Goal: Information Seeking & Learning: Learn about a topic

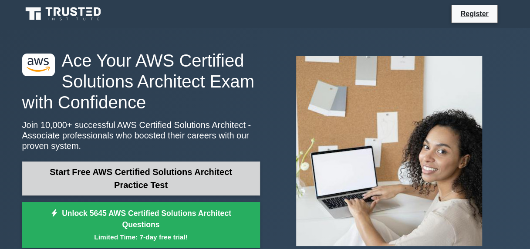
click at [162, 177] on link "Start Free AWS Certified Solutions Architect Practice Test" at bounding box center [141, 179] width 238 height 34
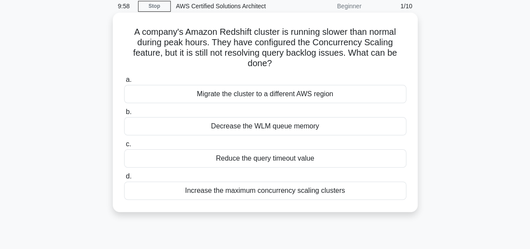
scroll to position [39, 0]
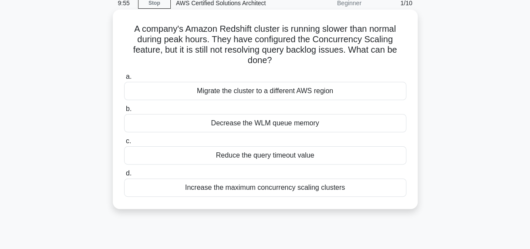
drag, startPoint x: 129, startPoint y: 27, endPoint x: 295, endPoint y: 64, distance: 169.7
click at [295, 64] on h5 "A company's Amazon Redshift cluster is running slower than normal during peak h…" at bounding box center [265, 45] width 284 height 43
drag, startPoint x: 295, startPoint y: 64, endPoint x: 289, endPoint y: 65, distance: 5.7
click at [289, 65] on h5 "A company's Amazon Redshift cluster is running slower than normal during peak h…" at bounding box center [265, 45] width 284 height 43
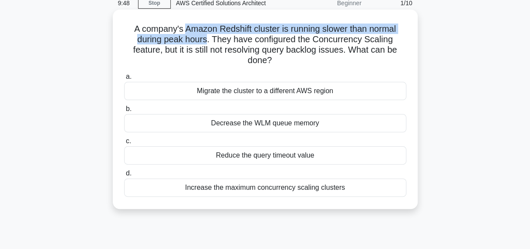
drag, startPoint x: 207, startPoint y: 41, endPoint x: 183, endPoint y: 31, distance: 26.4
click at [183, 31] on h5 "A company's Amazon Redshift cluster is running slower than normal during peak h…" at bounding box center [265, 45] width 284 height 43
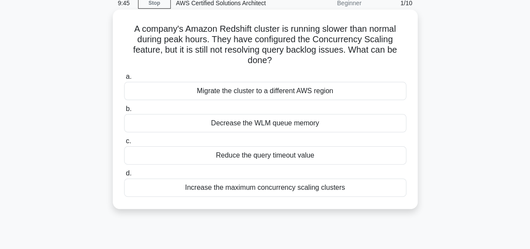
drag, startPoint x: 183, startPoint y: 31, endPoint x: 153, endPoint y: 51, distance: 35.5
click at [153, 51] on h5 "A company's Amazon Redshift cluster is running slower than normal during peak h…" at bounding box center [265, 45] width 284 height 43
drag, startPoint x: 131, startPoint y: 51, endPoint x: 329, endPoint y: 60, distance: 198.8
click at [329, 60] on h5 "A company's Amazon Redshift cluster is running slower than normal during peak h…" at bounding box center [265, 45] width 284 height 43
drag, startPoint x: 329, startPoint y: 60, endPoint x: 292, endPoint y: 68, distance: 37.9
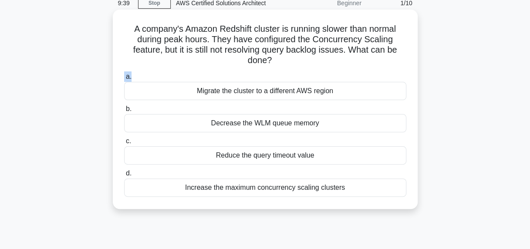
click at [292, 68] on div "A company's Amazon Redshift cluster is running slower than normal during peak h…" at bounding box center [265, 109] width 298 height 192
drag, startPoint x: 292, startPoint y: 68, endPoint x: 242, endPoint y: 29, distance: 63.9
click at [242, 29] on h5 "A company's Amazon Redshift cluster is running slower than normal during peak h…" at bounding box center [265, 45] width 284 height 43
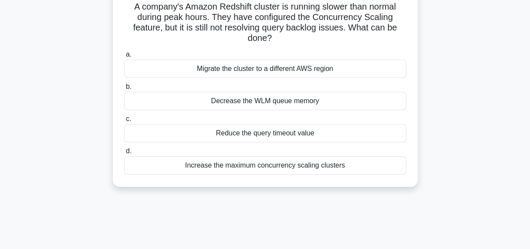
scroll to position [61, 0]
click at [293, 169] on div "Increase the maximum concurrency scaling clusters" at bounding box center [265, 166] width 282 height 18
click at [124, 155] on input "d. Increase the maximum concurrency scaling clusters" at bounding box center [124, 152] width 0 height 6
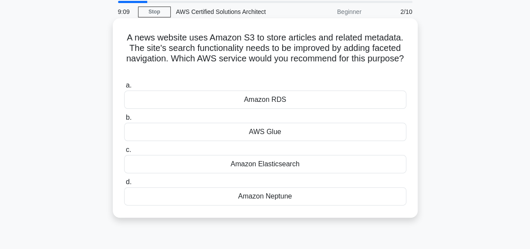
scroll to position [2, 0]
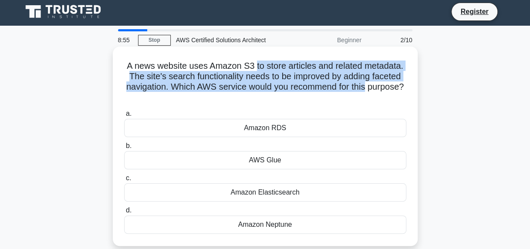
drag, startPoint x: 256, startPoint y: 66, endPoint x: 400, endPoint y: 87, distance: 145.7
click at [400, 87] on h5 "A news website uses Amazon S3 to store articles and related metadata. The site'…" at bounding box center [265, 82] width 284 height 43
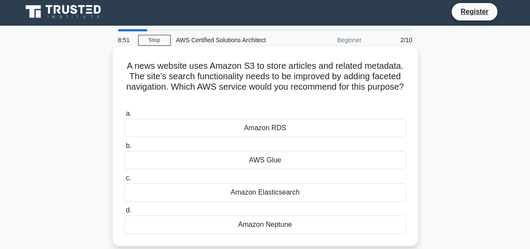
click at [319, 98] on h5 "A news website uses Amazon S3 to store articles and related metadata. The site'…" at bounding box center [265, 82] width 284 height 43
drag, startPoint x: 189, startPoint y: 86, endPoint x: 286, endPoint y: 96, distance: 97.6
click at [286, 96] on h5 "A news website uses Amazon S3 to store articles and related metadata. The site'…" at bounding box center [265, 82] width 284 height 43
drag, startPoint x: 286, startPoint y: 96, endPoint x: 343, endPoint y: 95, distance: 57.1
click at [343, 95] on h5 "A news website uses Amazon S3 to store articles and related metadata. The site'…" at bounding box center [265, 82] width 284 height 43
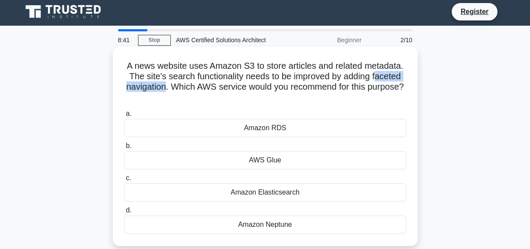
drag, startPoint x: 376, startPoint y: 76, endPoint x: 183, endPoint y: 88, distance: 193.8
click at [183, 88] on h5 "A news website uses Amazon S3 to store articles and related metadata. The site'…" at bounding box center [265, 82] width 284 height 43
copy h5 "aceted navigation"
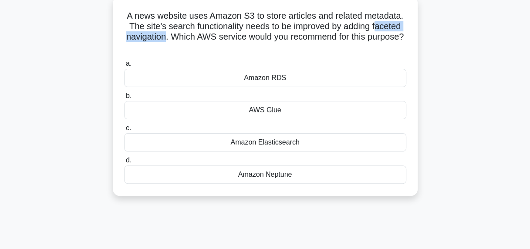
scroll to position [55, 0]
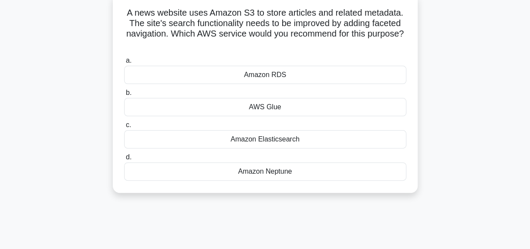
click at [269, 141] on div "Amazon Elasticsearch" at bounding box center [265, 139] width 282 height 18
click at [124, 128] on input "c. Amazon Elasticsearch" at bounding box center [124, 125] width 0 height 6
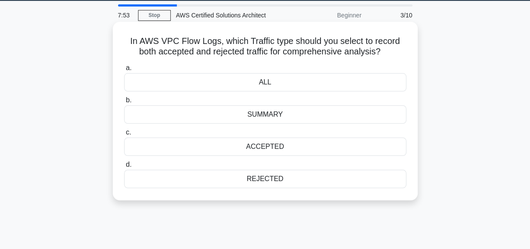
scroll to position [0, 0]
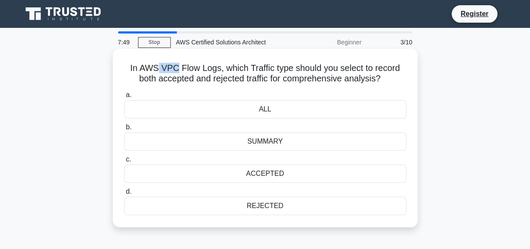
drag, startPoint x: 158, startPoint y: 67, endPoint x: 176, endPoint y: 66, distance: 17.9
click at [176, 66] on h5 "In AWS VPC Flow Logs, which Traffic type should you select to record both accep…" at bounding box center [265, 74] width 284 height 22
copy h5 "VPC"
click at [268, 144] on div "SUMMARY" at bounding box center [265, 141] width 282 height 18
click at [124, 130] on input "b. SUMMARY" at bounding box center [124, 128] width 0 height 6
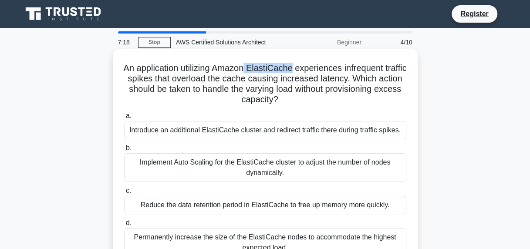
drag, startPoint x: 259, startPoint y: 66, endPoint x: 304, endPoint y: 67, distance: 44.9
click at [304, 67] on h5 "An application utilizing Amazon ElastiCache experiences infrequent traffic spik…" at bounding box center [265, 84] width 284 height 43
copy h5 "ElastiCache"
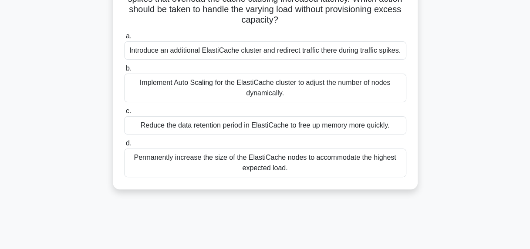
scroll to position [80, 0]
click at [294, 90] on div "Implement Auto Scaling for the ElastiCache cluster to adjust the number of node…" at bounding box center [265, 87] width 282 height 29
click at [124, 71] on input "b. Implement Auto Scaling for the ElastiCache cluster to adjust the number of n…" at bounding box center [124, 68] width 0 height 6
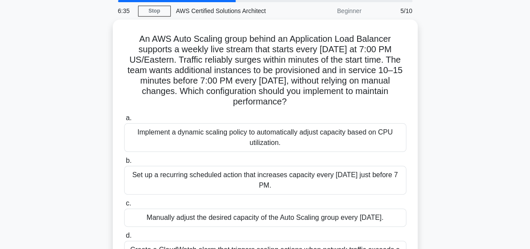
scroll to position [36, 0]
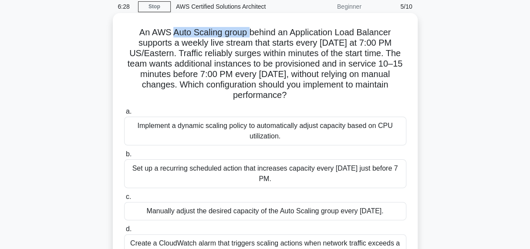
drag, startPoint x: 171, startPoint y: 34, endPoint x: 249, endPoint y: 37, distance: 78.0
click at [249, 37] on h5 "An AWS Auto Scaling group behind an Application Load Balancer supports a weekly…" at bounding box center [265, 64] width 284 height 74
drag, startPoint x: 249, startPoint y: 37, endPoint x: 207, endPoint y: 46, distance: 42.7
click at [207, 46] on h5 "An AWS Auto Scaling group behind an Application Load Balancer supports a weekly…" at bounding box center [265, 64] width 284 height 74
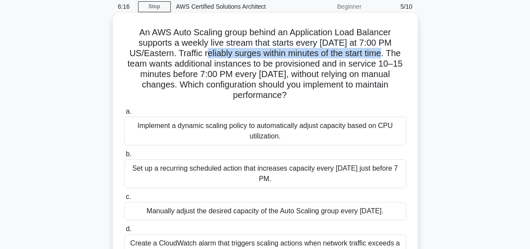
drag, startPoint x: 203, startPoint y: 54, endPoint x: 383, endPoint y: 58, distance: 180.3
click at [383, 58] on h5 "An AWS Auto Scaling group behind an Application Load Balancer supports a weekly…" at bounding box center [265, 64] width 284 height 74
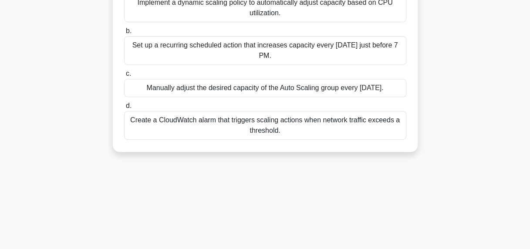
scroll to position [173, 0]
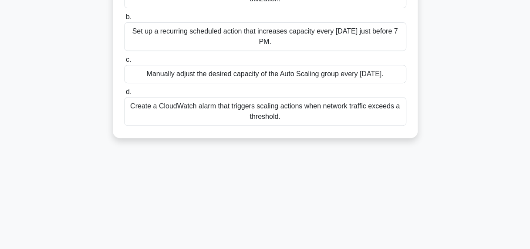
click at [318, 111] on div "Create a CloudWatch alarm that triggers scaling actions when network traffic ex…" at bounding box center [265, 111] width 282 height 29
click at [124, 95] on input "d. Create a CloudWatch alarm that triggers scaling actions when network traffic…" at bounding box center [124, 92] width 0 height 6
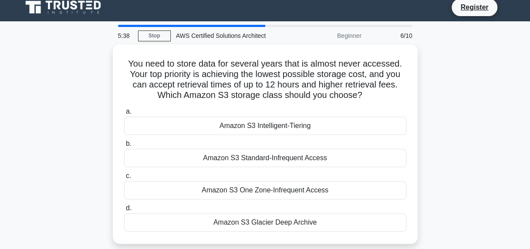
scroll to position [0, 0]
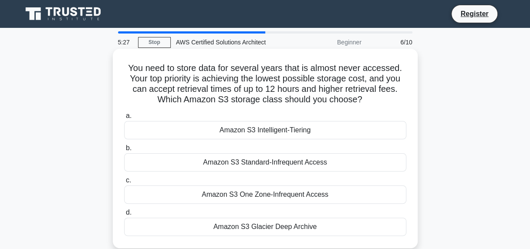
drag, startPoint x: 177, startPoint y: 70, endPoint x: 374, endPoint y: 98, distance: 198.7
click at [374, 98] on h5 "You need to store data for several years that is almost never accessed. Your to…" at bounding box center [265, 84] width 284 height 43
drag, startPoint x: 374, startPoint y: 98, endPoint x: 315, endPoint y: 73, distance: 63.2
click at [315, 73] on h5 "You need to store data for several years that is almost never accessed. Your to…" at bounding box center [265, 84] width 284 height 43
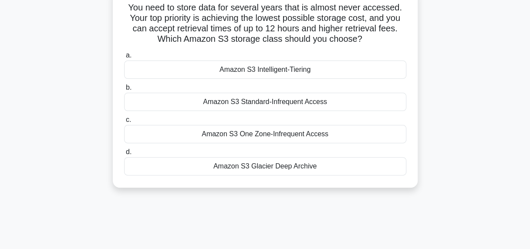
scroll to position [67, 0]
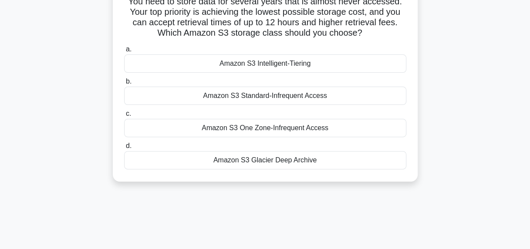
click at [253, 162] on div "Amazon S3 Glacier Deep Archive" at bounding box center [265, 160] width 282 height 18
click at [124, 149] on input "d. Amazon S3 Glacier Deep Archive" at bounding box center [124, 146] width 0 height 6
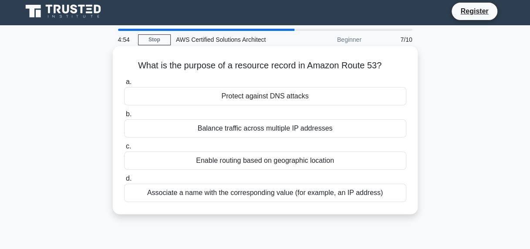
scroll to position [0, 0]
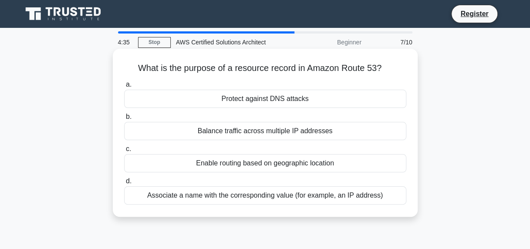
click at [309, 196] on div "Associate a name with the corresponding value (for example, an IP address)" at bounding box center [265, 195] width 282 height 18
click at [124, 184] on input "d. Associate a name with the corresponding value (for example, an IP address)" at bounding box center [124, 182] width 0 height 6
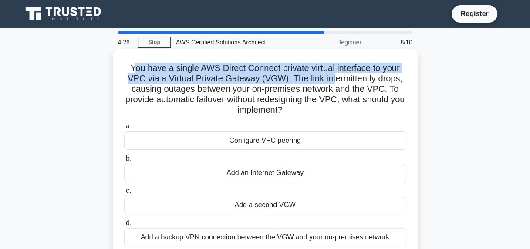
drag, startPoint x: 130, startPoint y: 69, endPoint x: 333, endPoint y: 81, distance: 203.3
click at [333, 81] on h5 "You have a single AWS Direct Connect private virtual interface to your VPC via …" at bounding box center [265, 89] width 284 height 53
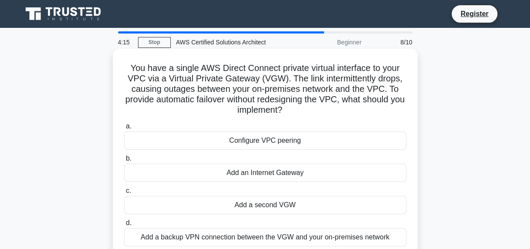
drag, startPoint x: 165, startPoint y: 90, endPoint x: 361, endPoint y: 108, distance: 196.0
click at [361, 108] on h5 "You have a single AWS Direct Connect private virtual interface to your VPC via …" at bounding box center [265, 89] width 284 height 53
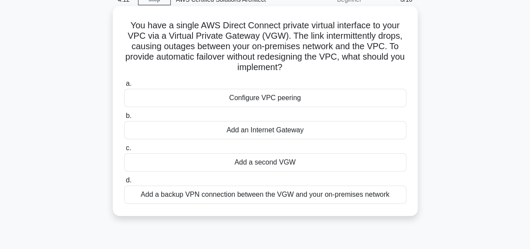
scroll to position [47, 0]
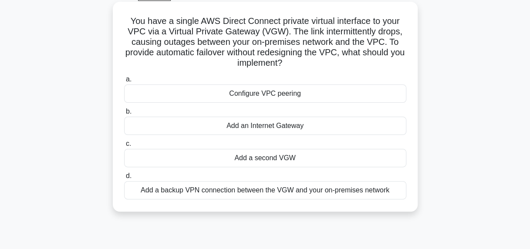
click at [275, 132] on div "Add an Internet Gateway" at bounding box center [265, 126] width 282 height 18
click at [124, 115] on input "b. Add an Internet Gateway" at bounding box center [124, 112] width 0 height 6
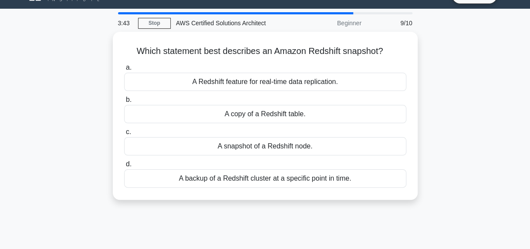
scroll to position [0, 0]
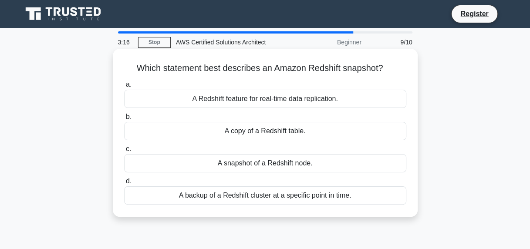
click at [258, 196] on div "A backup of a Redshift cluster at a specific point in time." at bounding box center [265, 195] width 282 height 18
click at [124, 184] on input "d. A backup of a Redshift cluster at a specific point in time." at bounding box center [124, 182] width 0 height 6
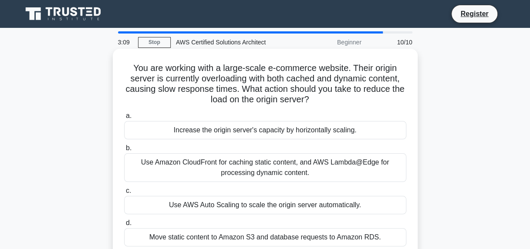
drag, startPoint x: 128, startPoint y: 69, endPoint x: 345, endPoint y: 107, distance: 219.7
click at [345, 107] on div "You are working with a large-scale e-commerce website. Their origin server is c…" at bounding box center [265, 153] width 298 height 203
drag, startPoint x: 345, startPoint y: 107, endPoint x: 332, endPoint y: 108, distance: 12.7
click at [332, 108] on div "You are working with a large-scale e-commerce website. Their origin server is c…" at bounding box center [265, 153] width 298 height 203
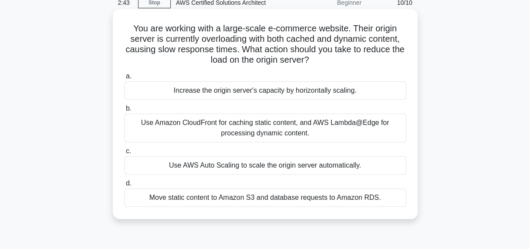
scroll to position [39, 0]
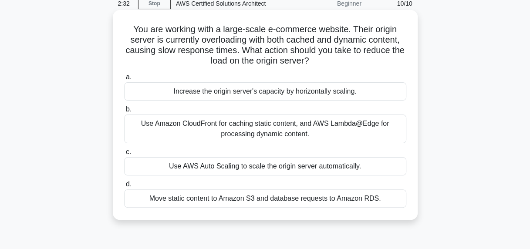
click at [282, 198] on div "Move static content to Amazon S3 and database requests to Amazon RDS." at bounding box center [265, 198] width 282 height 18
click at [124, 187] on input "d. Move static content to Amazon S3 and database requests to Amazon RDS." at bounding box center [124, 185] width 0 height 6
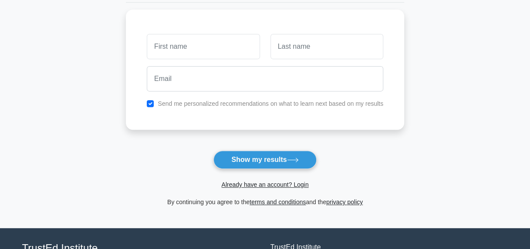
scroll to position [114, 0]
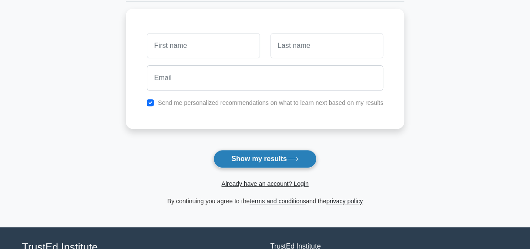
click at [264, 156] on button "Show my results" at bounding box center [264, 159] width 103 height 18
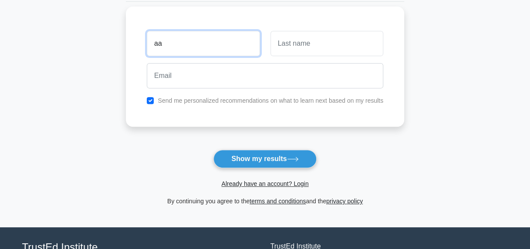
type input "aa"
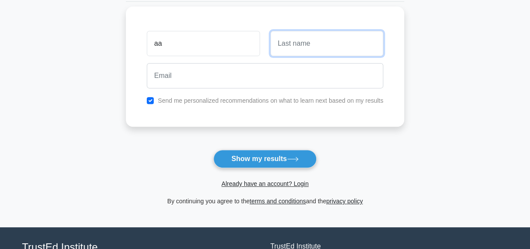
click at [287, 43] on input "text" at bounding box center [326, 43] width 113 height 25
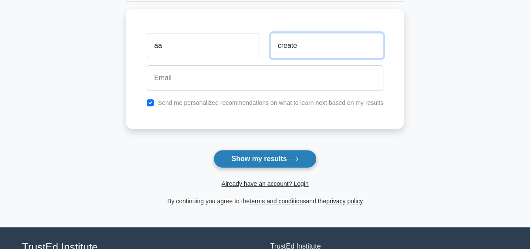
type input "create"
click at [246, 158] on button "Show my results" at bounding box center [264, 159] width 103 height 18
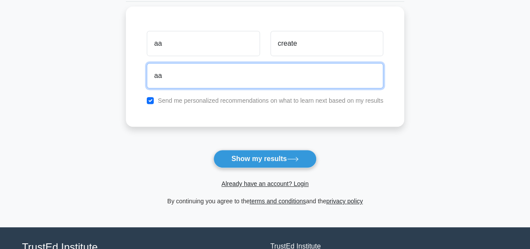
type input "aacreate083@gmail.com"
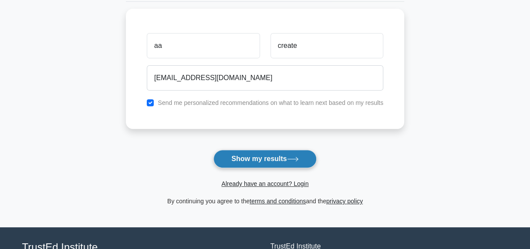
click at [266, 154] on button "Show my results" at bounding box center [264, 159] width 103 height 18
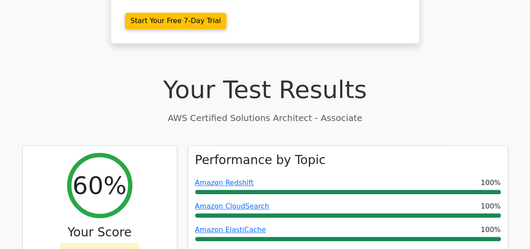
scroll to position [234, 0]
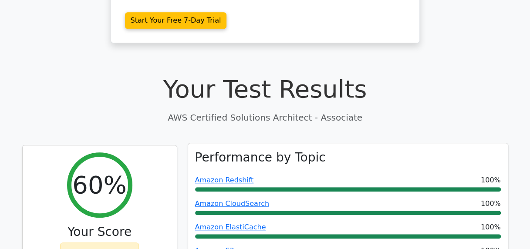
drag, startPoint x: 0, startPoint y: 0, endPoint x: 266, endPoint y: 154, distance: 307.5
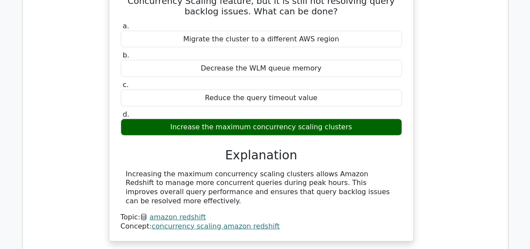
scroll to position [855, 0]
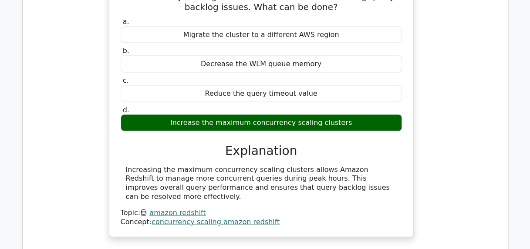
drag, startPoint x: 125, startPoint y: 125, endPoint x: 389, endPoint y: 143, distance: 264.1
click at [389, 165] on div "Increasing the maximum concurrency scaling clusters allows Amazon Redshift to m…" at bounding box center [261, 183] width 271 height 36
copy div "Increasing the maximum concurrency scaling clusters allows Amazon Redshift to m…"
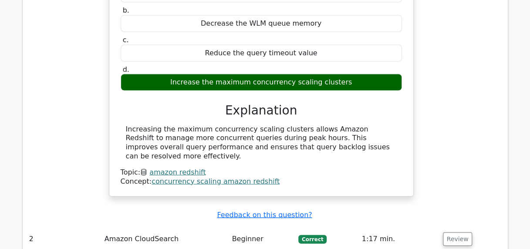
scroll to position [908, 0]
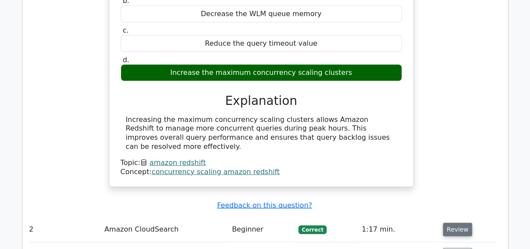
click at [451, 223] on button "Review" at bounding box center [458, 230] width 30 height 14
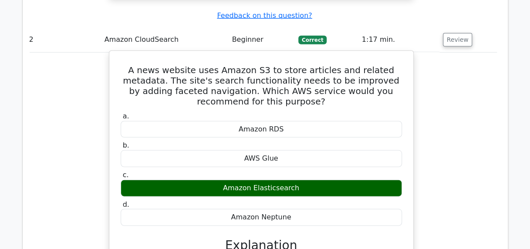
scroll to position [1092, 0]
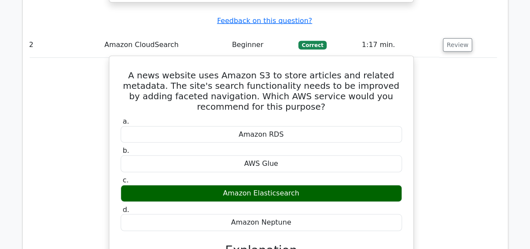
drag, startPoint x: 114, startPoint y: 20, endPoint x: 280, endPoint y: 239, distance: 274.8
click at [280, 239] on div "A news website uses Amazon S3 to store articles and related metadata. The site'…" at bounding box center [261, 201] width 297 height 283
copy div "A news website uses Amazon S3 to store articles and related metadata. The site'…"
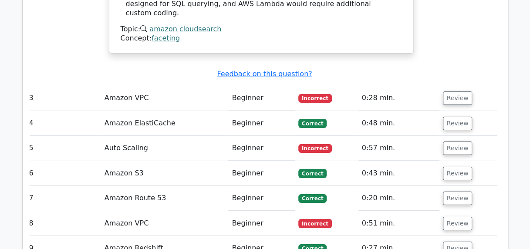
scroll to position [1387, 0]
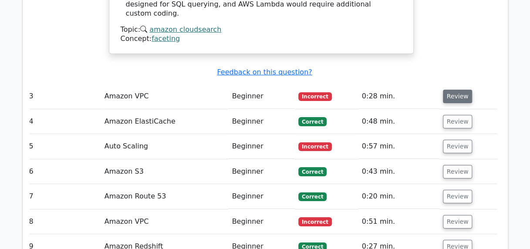
click at [452, 90] on button "Review" at bounding box center [458, 97] width 30 height 14
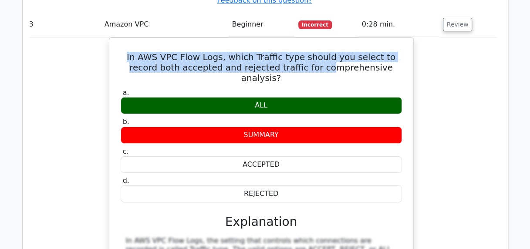
scroll to position [1447, 0]
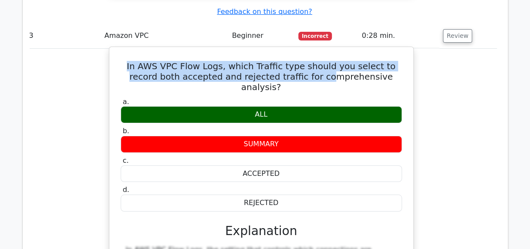
drag, startPoint x: 123, startPoint y: 26, endPoint x: 327, endPoint y: 38, distance: 205.0
click at [327, 51] on div "In AWS VPC Flow Logs, which Traffic type should you select to record both accep…" at bounding box center [261, 213] width 297 height 324
copy div "In AWS VPC Flow Logs, which Traffic type should you select to record both accep…"
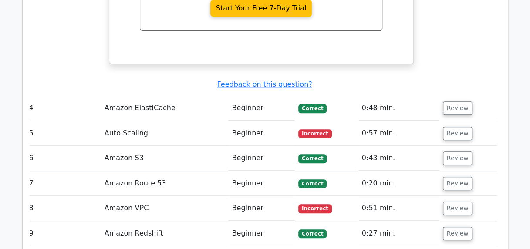
scroll to position [1762, 0]
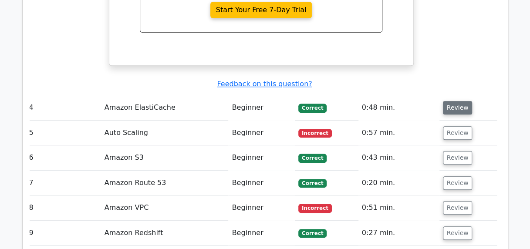
click at [454, 101] on button "Review" at bounding box center [458, 108] width 30 height 14
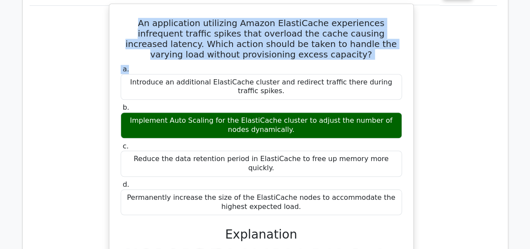
scroll to position [1853, 0]
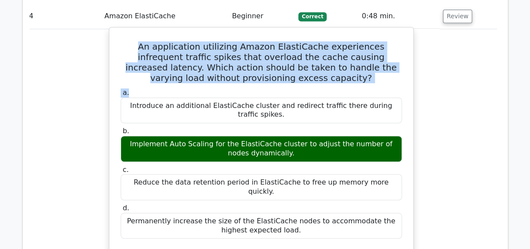
drag, startPoint x: 128, startPoint y: 61, endPoint x: 378, endPoint y: 139, distance: 262.8
click at [378, 139] on div "An application utilizing Amazon ElastiCache experiences infrequent traffic spik…" at bounding box center [261, 245] width 297 height 428
copy div "An application utilizing Amazon ElastiCache experiences infrequent traffic spik…"
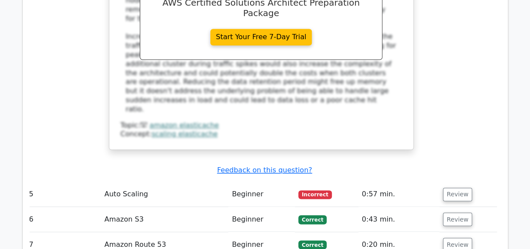
scroll to position [2165, 0]
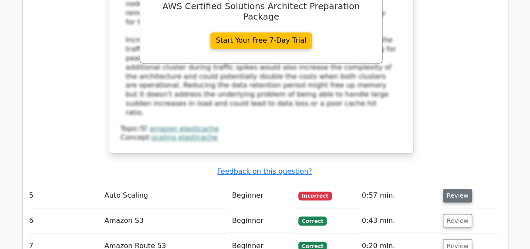
click at [452, 189] on button "Review" at bounding box center [458, 196] width 30 height 14
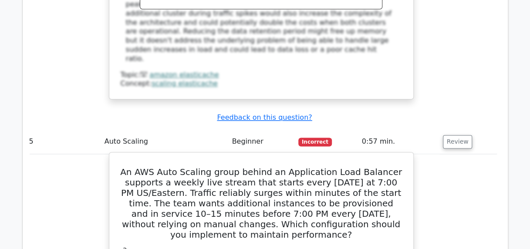
scroll to position [2226, 0]
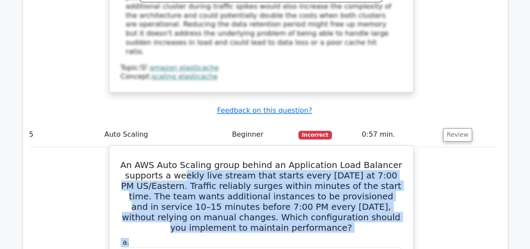
drag, startPoint x: 189, startPoint y: 64, endPoint x: 305, endPoint y: 121, distance: 129.5
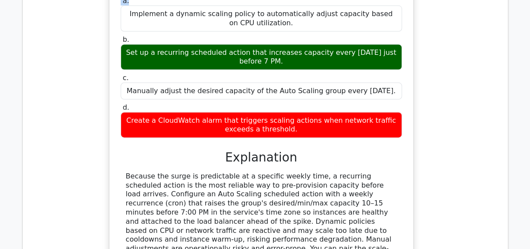
scroll to position [2467, 0]
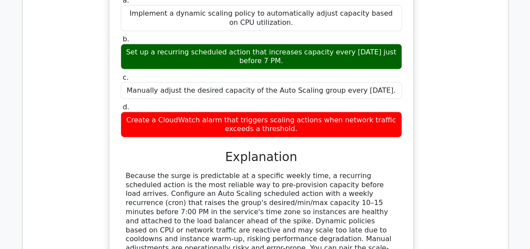
drag, startPoint x: 305, startPoint y: 121, endPoint x: 341, endPoint y: 131, distance: 37.9
click at [341, 172] on div "Because the surge is predictable at a specific weekly time, a recurring schedul…" at bounding box center [261, 222] width 271 height 100
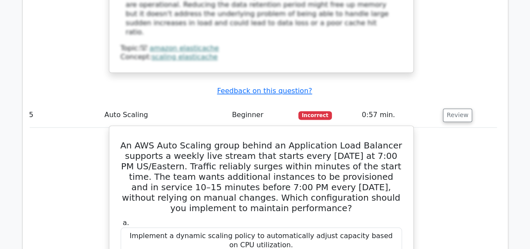
scroll to position [2243, 0]
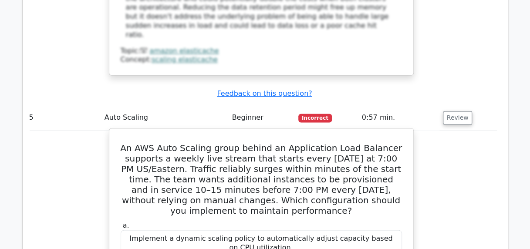
drag, startPoint x: 341, startPoint y: 131, endPoint x: 128, endPoint y: 26, distance: 237.6
copy div "Lo IPS Dolo Sitamet conse adipis el Seddoeiusmo Temp Incididu utlabore e dolore…"
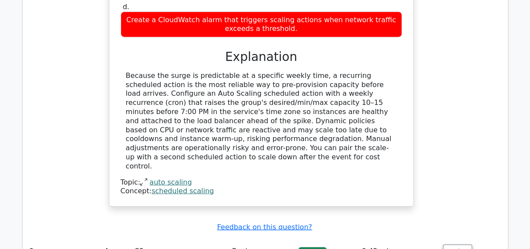
scroll to position [2572, 0]
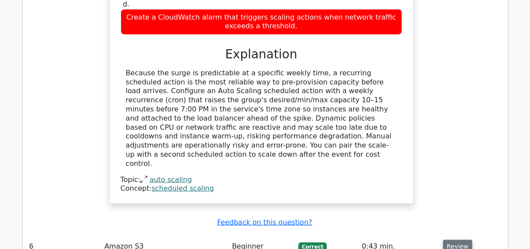
click at [450, 240] on button "Review" at bounding box center [458, 247] width 30 height 14
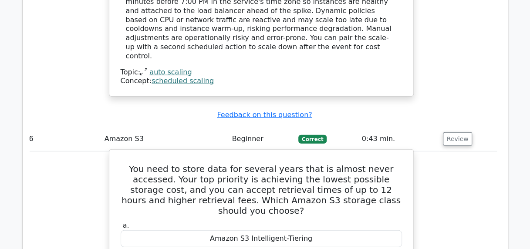
scroll to position [2680, 0]
drag, startPoint x: 125, startPoint y: 33, endPoint x: 324, endPoint y: 182, distance: 248.7
copy div "You need to store data for several years that is almost never accessed. Your to…"
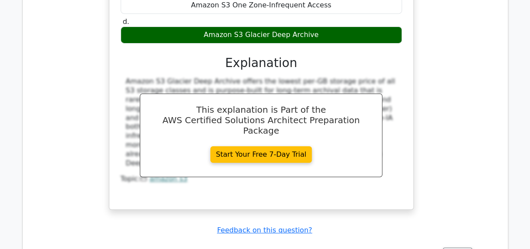
scroll to position [3009, 0]
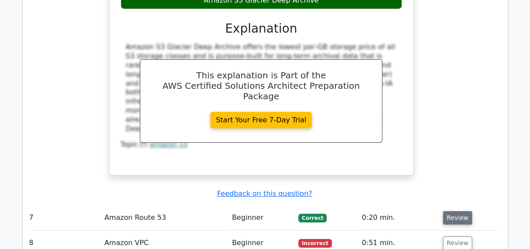
click at [465, 211] on button "Review" at bounding box center [458, 218] width 30 height 14
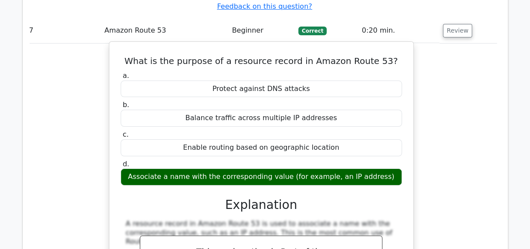
scroll to position [3209, 0]
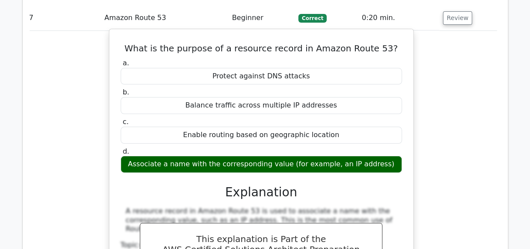
drag, startPoint x: 138, startPoint y: 100, endPoint x: 390, endPoint y: 16, distance: 265.8
click at [390, 33] on div "What is the purpose of a resource record in Amazon Route 53? a. Protect against…" at bounding box center [261, 184] width 297 height 303
copy div "What is the purpose of a resource record in Amazon Route 53? a. Protect against…"
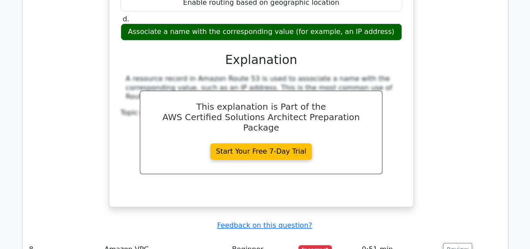
scroll to position [3344, 0]
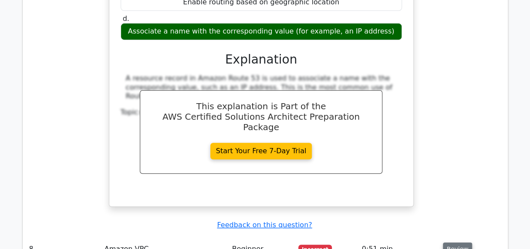
click at [458, 243] on button "Review" at bounding box center [458, 250] width 30 height 14
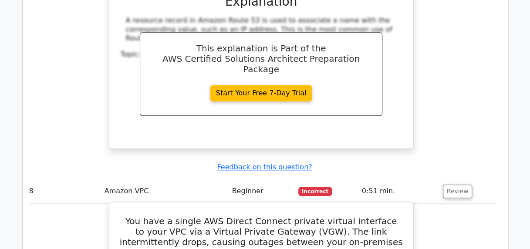
scroll to position [3409, 0]
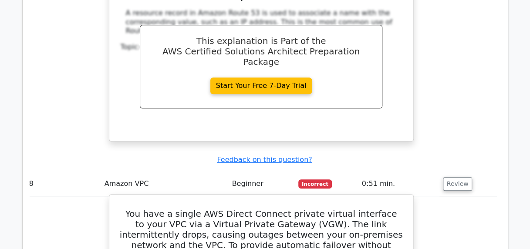
drag, startPoint x: 124, startPoint y: 64, endPoint x: 395, endPoint y: 221, distance: 312.8
copy div "You have a single AWS Direct Connect private virtual interface to your VPC via …"
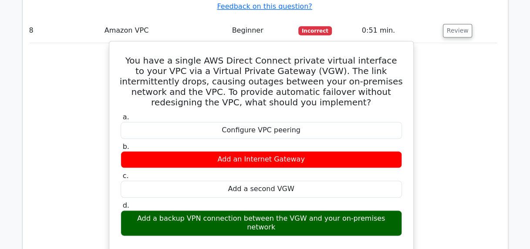
scroll to position [3560, 0]
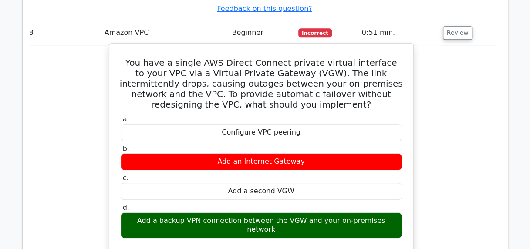
drag, startPoint x: 216, startPoint y: 93, endPoint x: 307, endPoint y: 199, distance: 139.6
copy div "Explanation AWS best practice for improving availability of a Direct Connect co…"
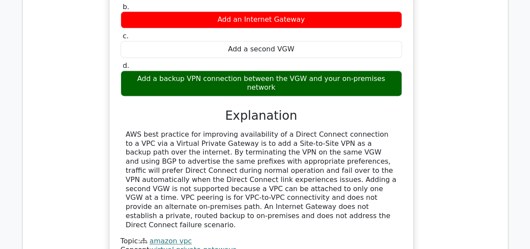
scroll to position [3704, 0]
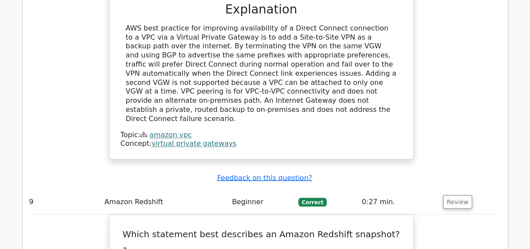
scroll to position [3811, 0]
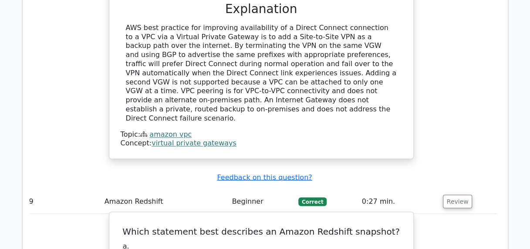
drag, startPoint x: 136, startPoint y: 61, endPoint x: 365, endPoint y: 183, distance: 259.9
copy div "Which statement best describes an Amazon Redshift snapshot? a. A Redshift featu…"
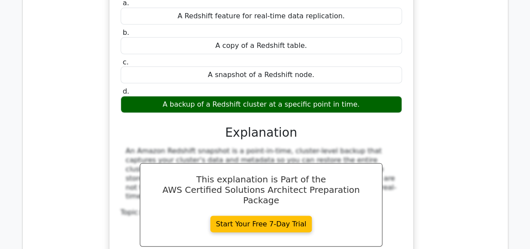
scroll to position [4090, 0]
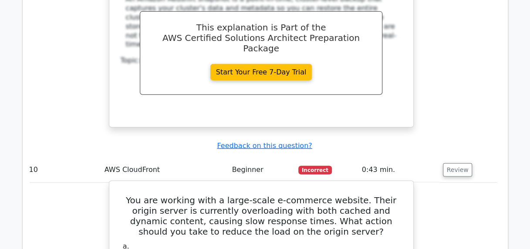
scroll to position [4205, 0]
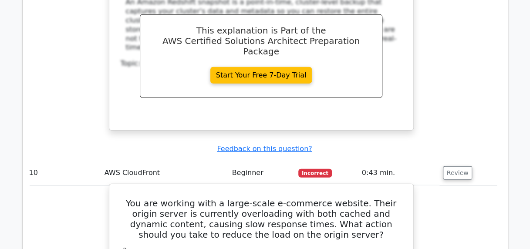
drag, startPoint x: 128, startPoint y: 30, endPoint x: 384, endPoint y: 199, distance: 306.7
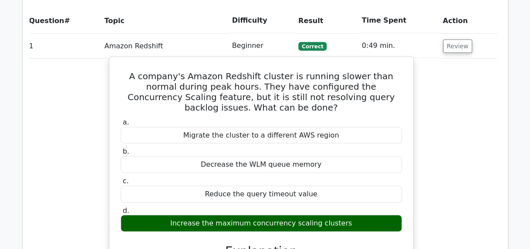
scroll to position [756, 0]
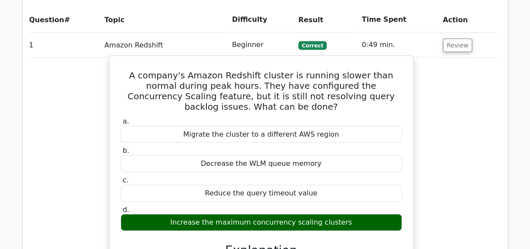
drag, startPoint x: 126, startPoint y: 31, endPoint x: 340, endPoint y: 176, distance: 258.6
click at [340, 176] on div "A company's Amazon Redshift cluster is running slower than normal during peak h…" at bounding box center [261, 196] width 297 height 274
click at [132, 70] on h5 "A company's Amazon Redshift cluster is running slower than normal during peak h…" at bounding box center [261, 91] width 283 height 42
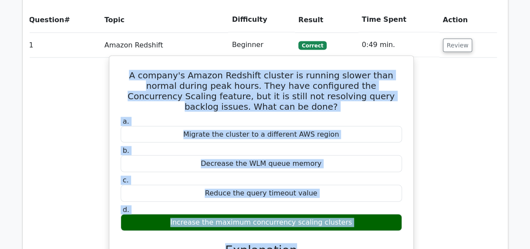
drag, startPoint x: 126, startPoint y: 35, endPoint x: 306, endPoint y: 206, distance: 248.0
click at [306, 206] on div "A company's Amazon Redshift cluster is running slower than normal during peak h…" at bounding box center [261, 196] width 297 height 274
